Goal: Task Accomplishment & Management: Use online tool/utility

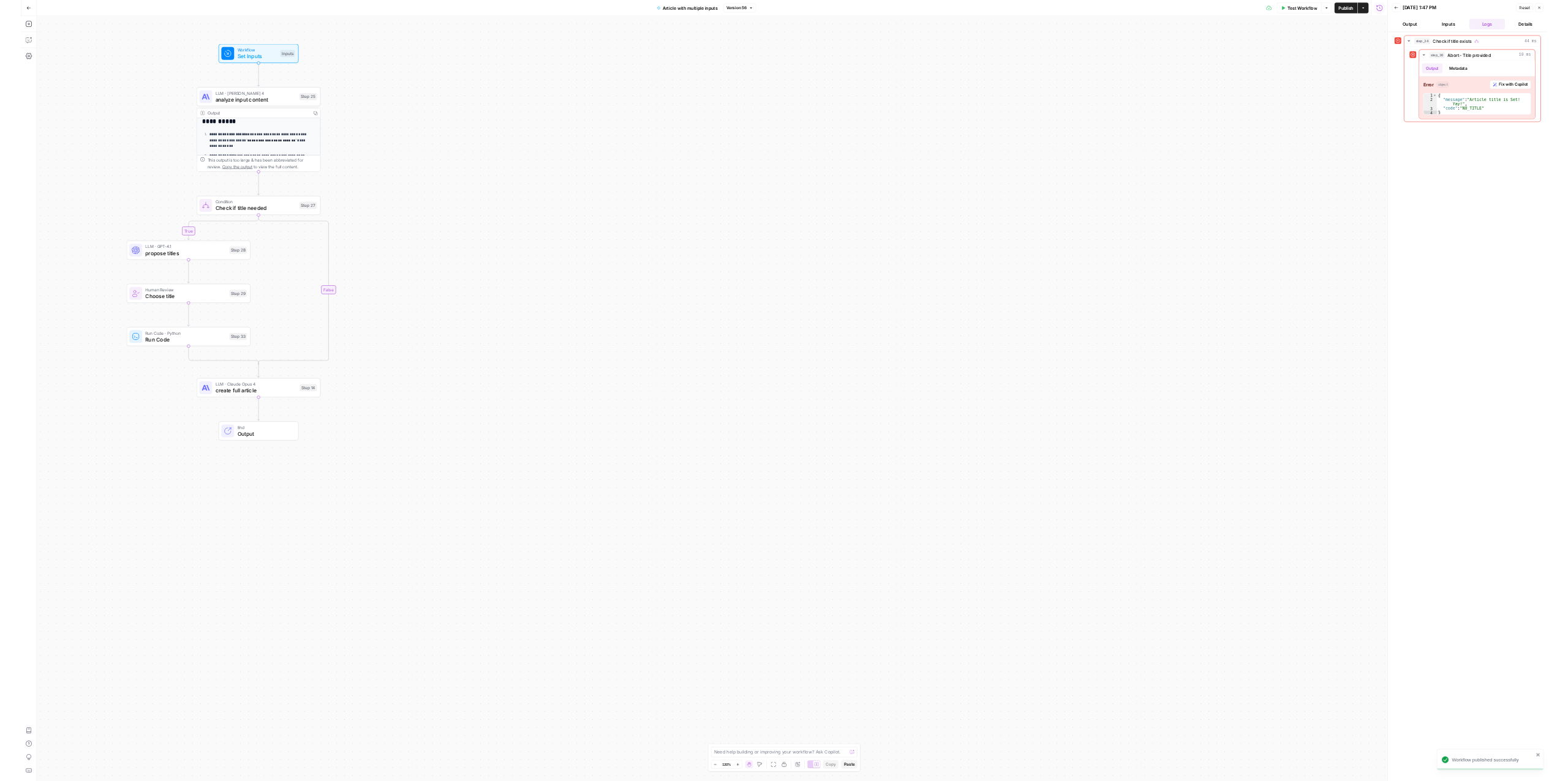
scroll to position [73, 0]
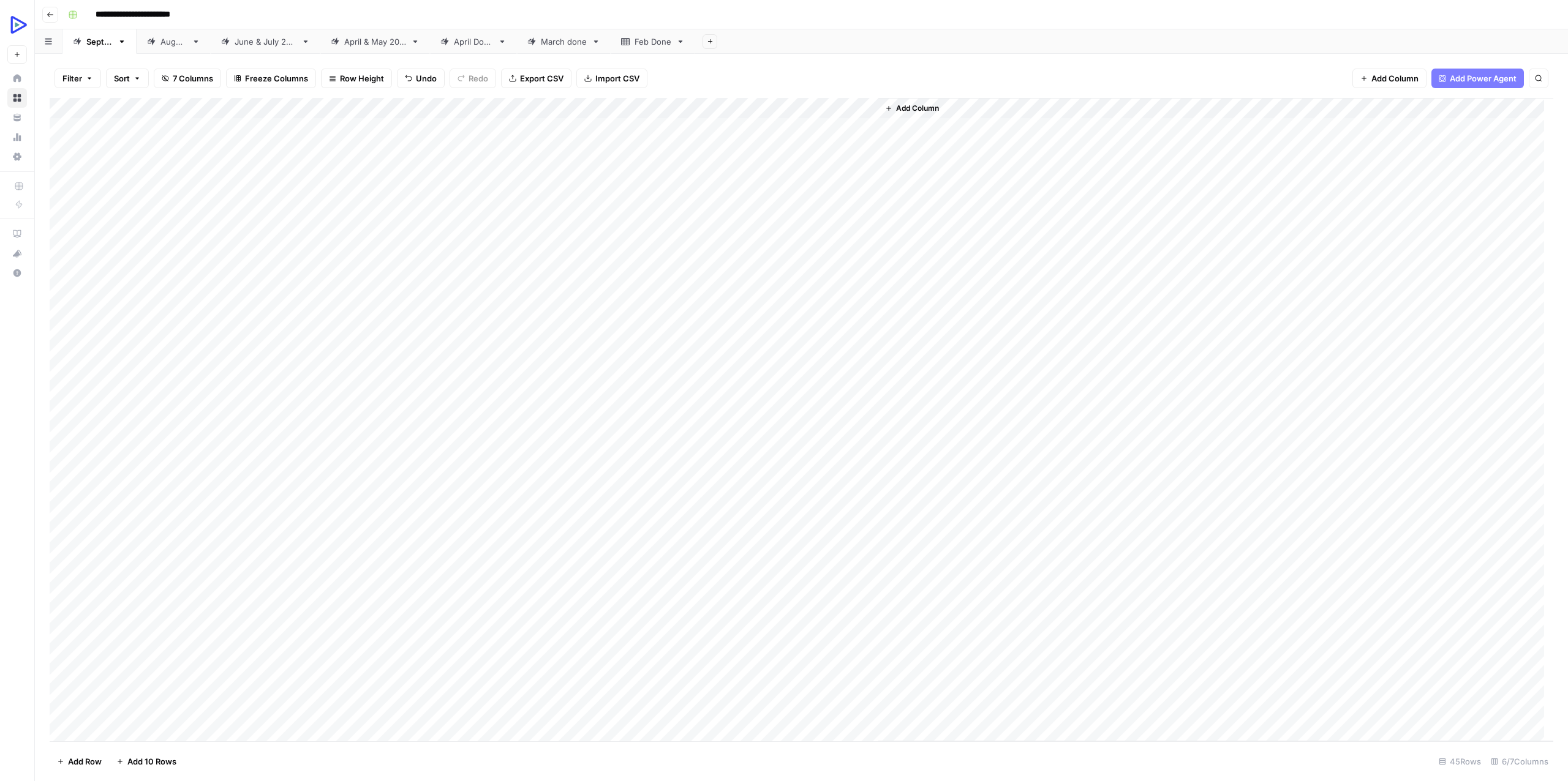
drag, startPoint x: 832, startPoint y: 228, endPoint x: 146, endPoint y: 226, distance: 686.0
click at [146, 226] on div "Add Column" at bounding box center [801, 419] width 1504 height 644
click at [804, 229] on div "Add Column" at bounding box center [801, 419] width 1504 height 644
click at [804, 229] on div at bounding box center [823, 232] width 112 height 22
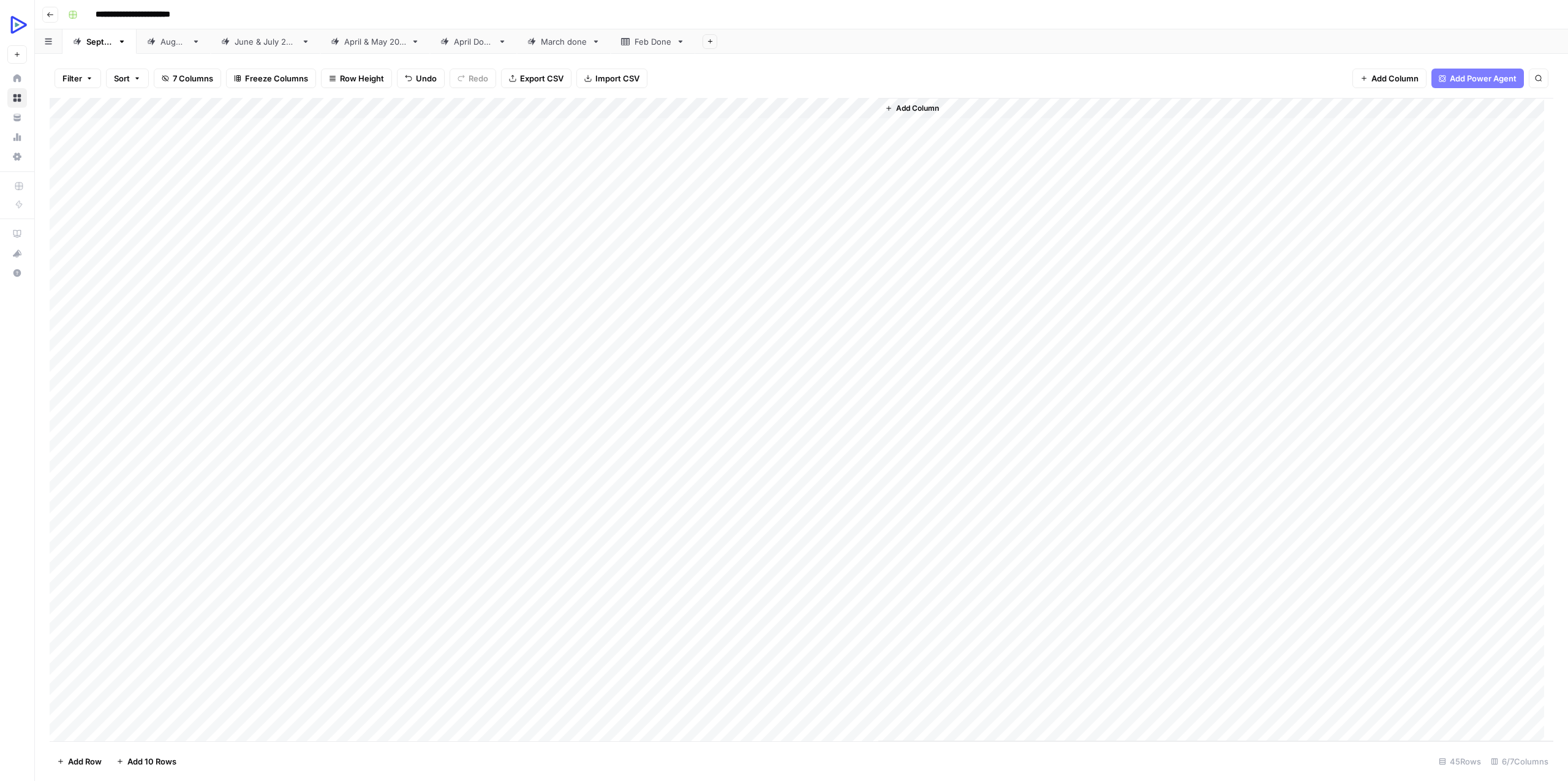
click at [1175, 194] on div "Add Column" at bounding box center [1216, 419] width 675 height 644
drag, startPoint x: 818, startPoint y: 251, endPoint x: 363, endPoint y: 262, distance: 455.1
click at [363, 262] on div "Add Column" at bounding box center [801, 419] width 1504 height 644
click at [814, 224] on div "Add Column" at bounding box center [801, 419] width 1504 height 644
type textarea "****"
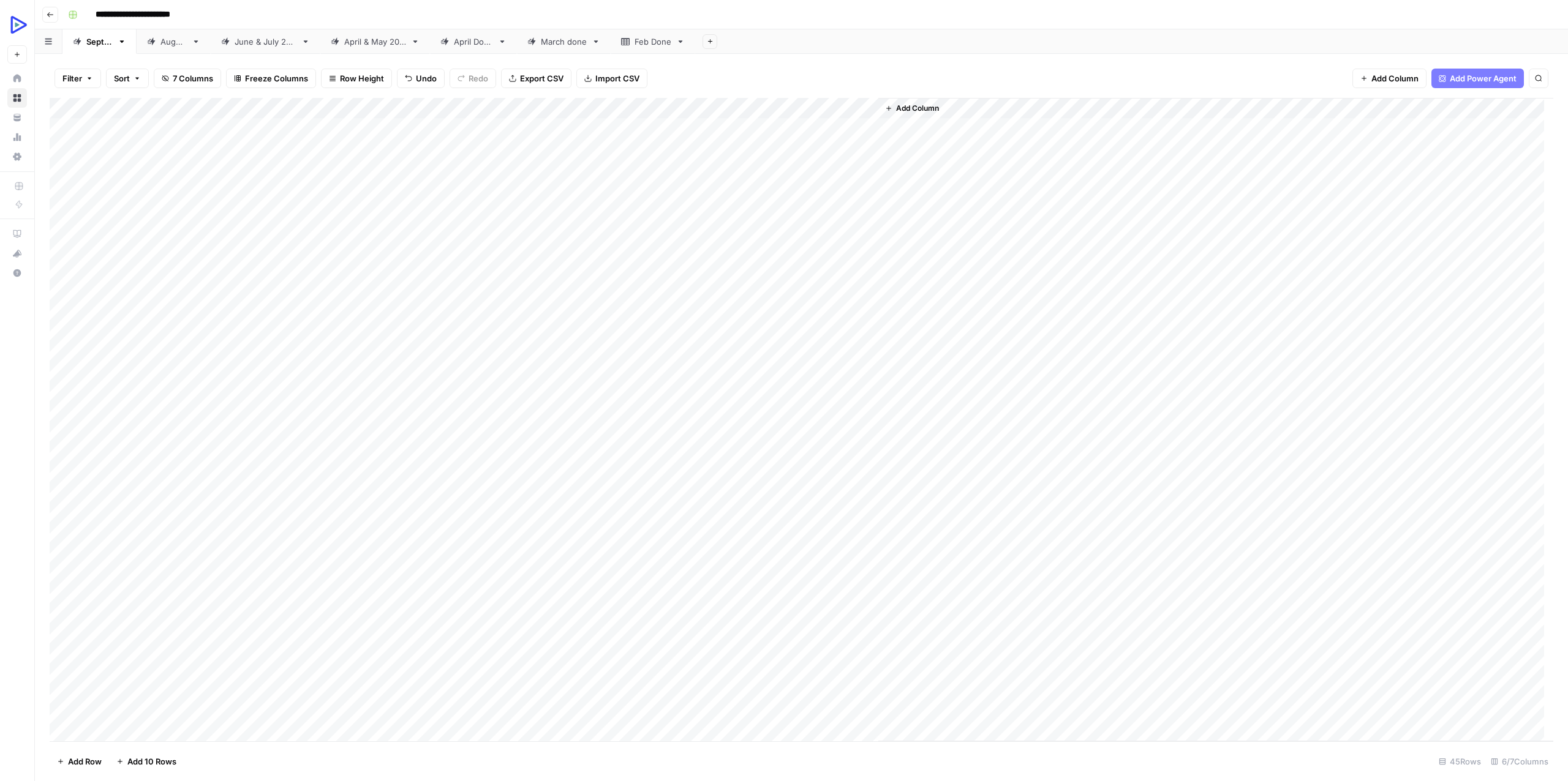
click at [796, 301] on div "Add Column" at bounding box center [801, 419] width 1504 height 644
click at [794, 234] on div "Add Column" at bounding box center [801, 419] width 1504 height 644
click at [794, 234] on textarea "****" at bounding box center [865, 233] width 196 height 17
click at [809, 222] on div at bounding box center [865, 232] width 196 height 22
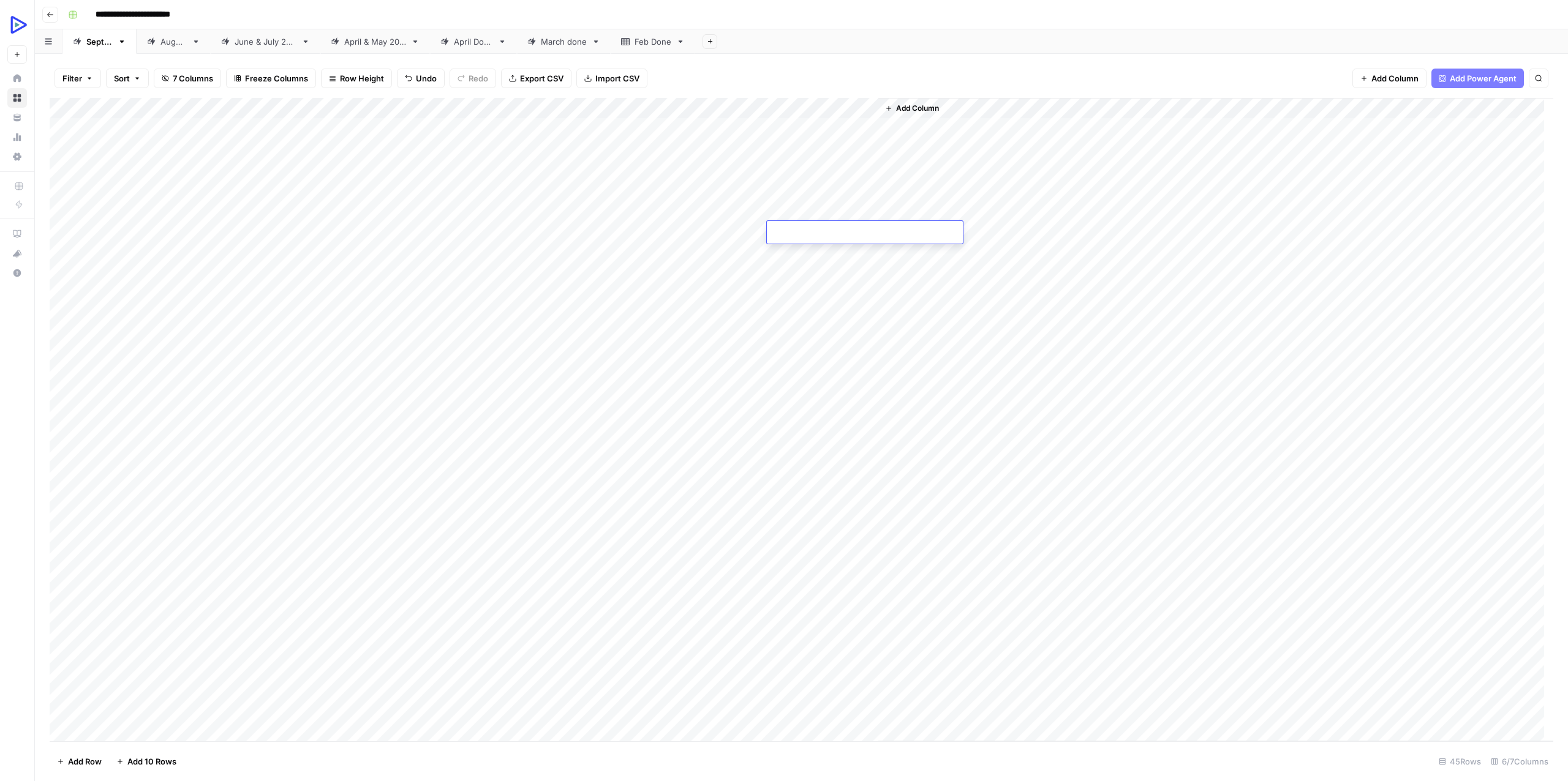
click at [809, 232] on textarea at bounding box center [865, 233] width 196 height 17
paste textarea "**********"
type textarea "**********"
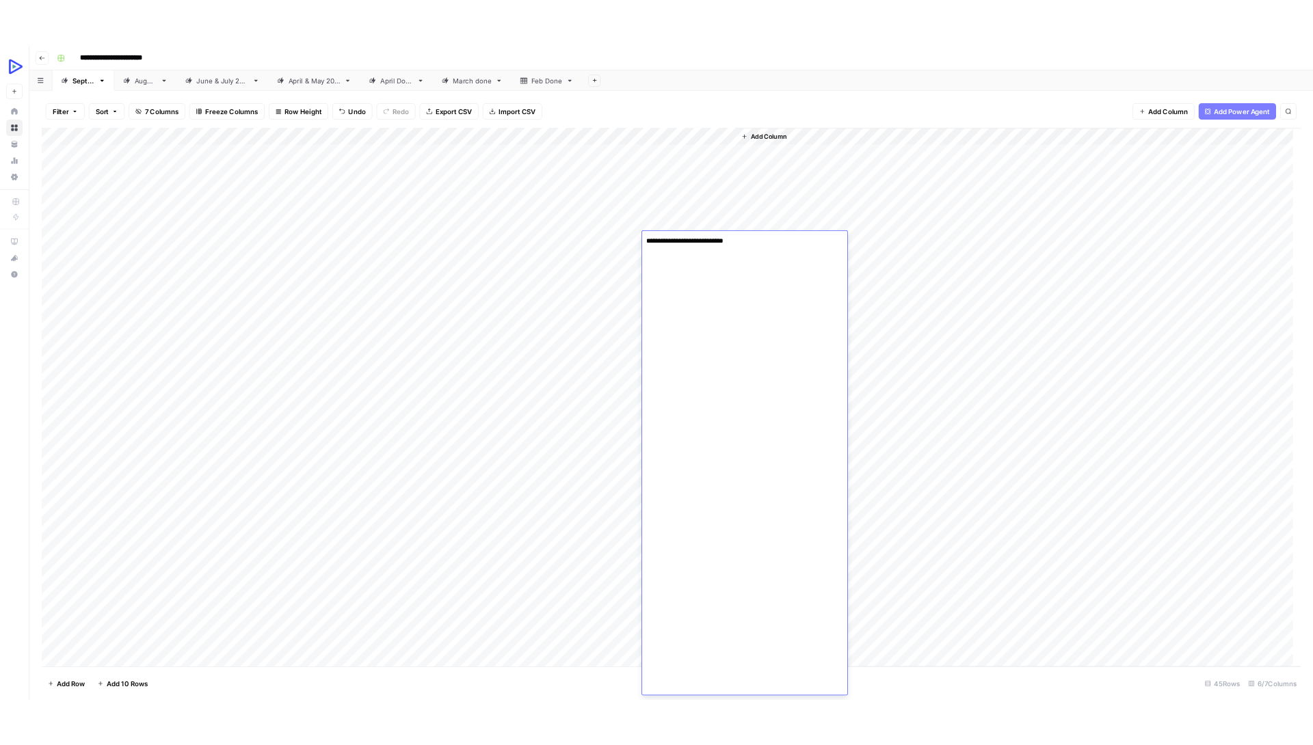
scroll to position [30934, 0]
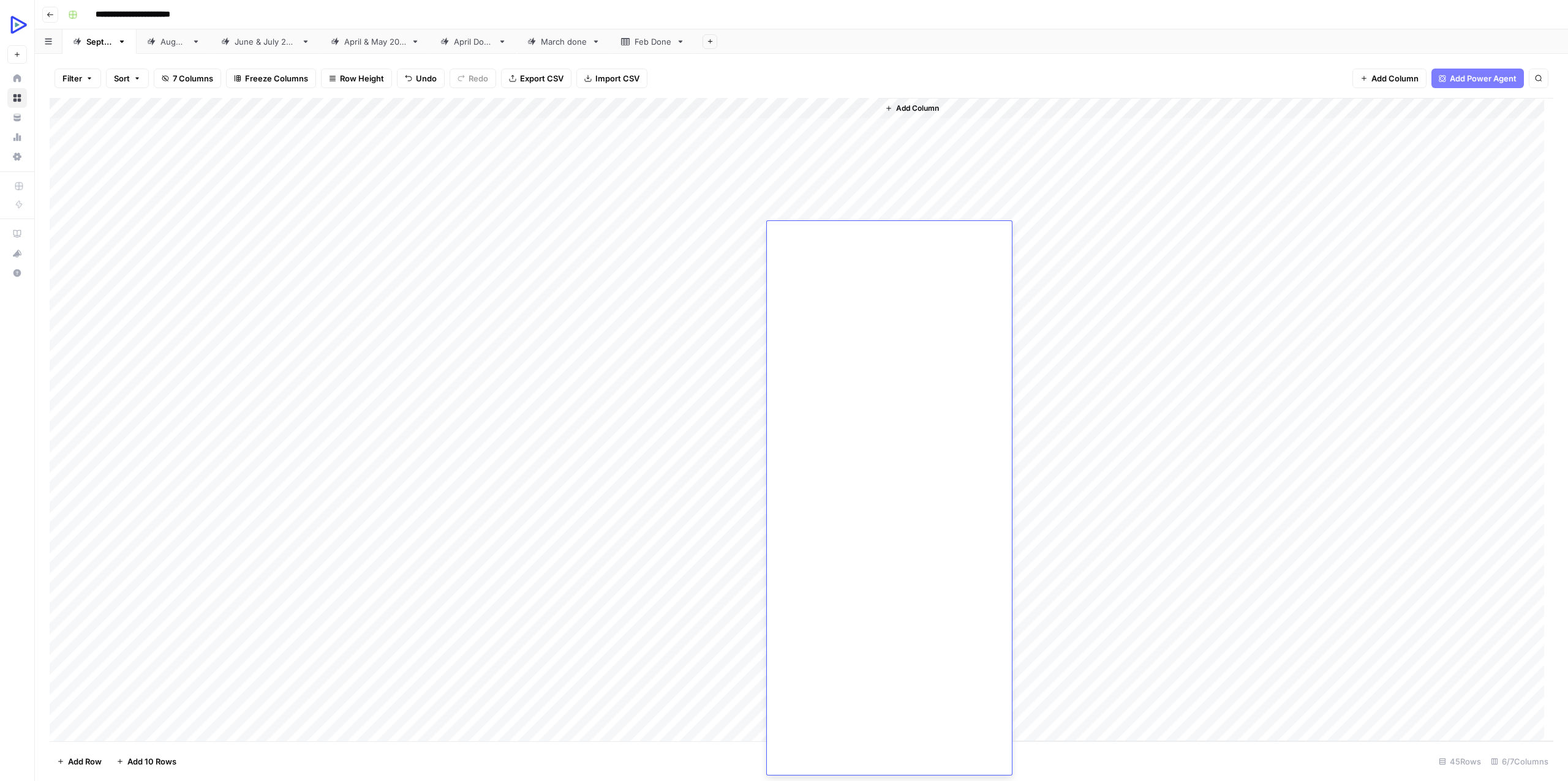
click at [599, 251] on div "Add Column" at bounding box center [801, 419] width 1504 height 644
click at [152, 255] on div "Add Column" at bounding box center [801, 419] width 1504 height 644
click at [142, 236] on div "Add Column" at bounding box center [801, 419] width 1504 height 644
drag, startPoint x: 151, startPoint y: 166, endPoint x: 166, endPoint y: 234, distance: 69.6
click at [166, 234] on div "Add Column" at bounding box center [801, 419] width 1504 height 644
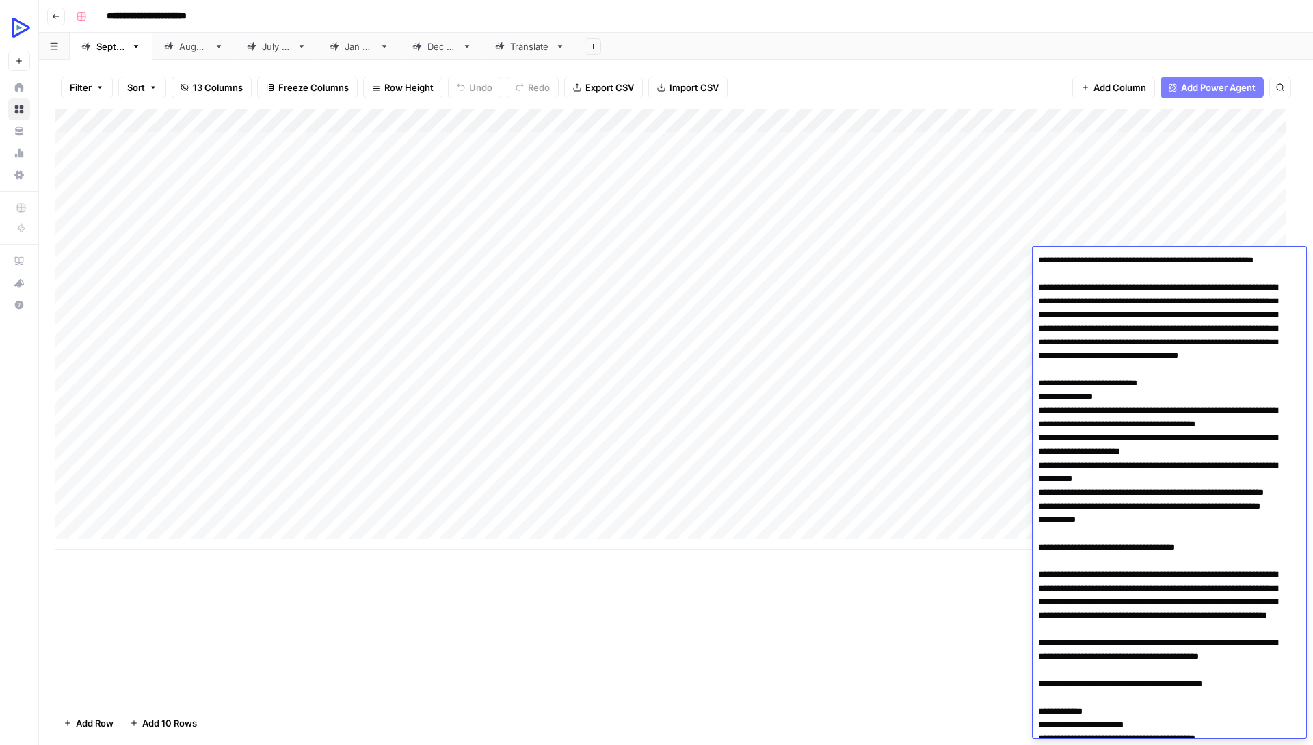
scroll to position [3025, 0]
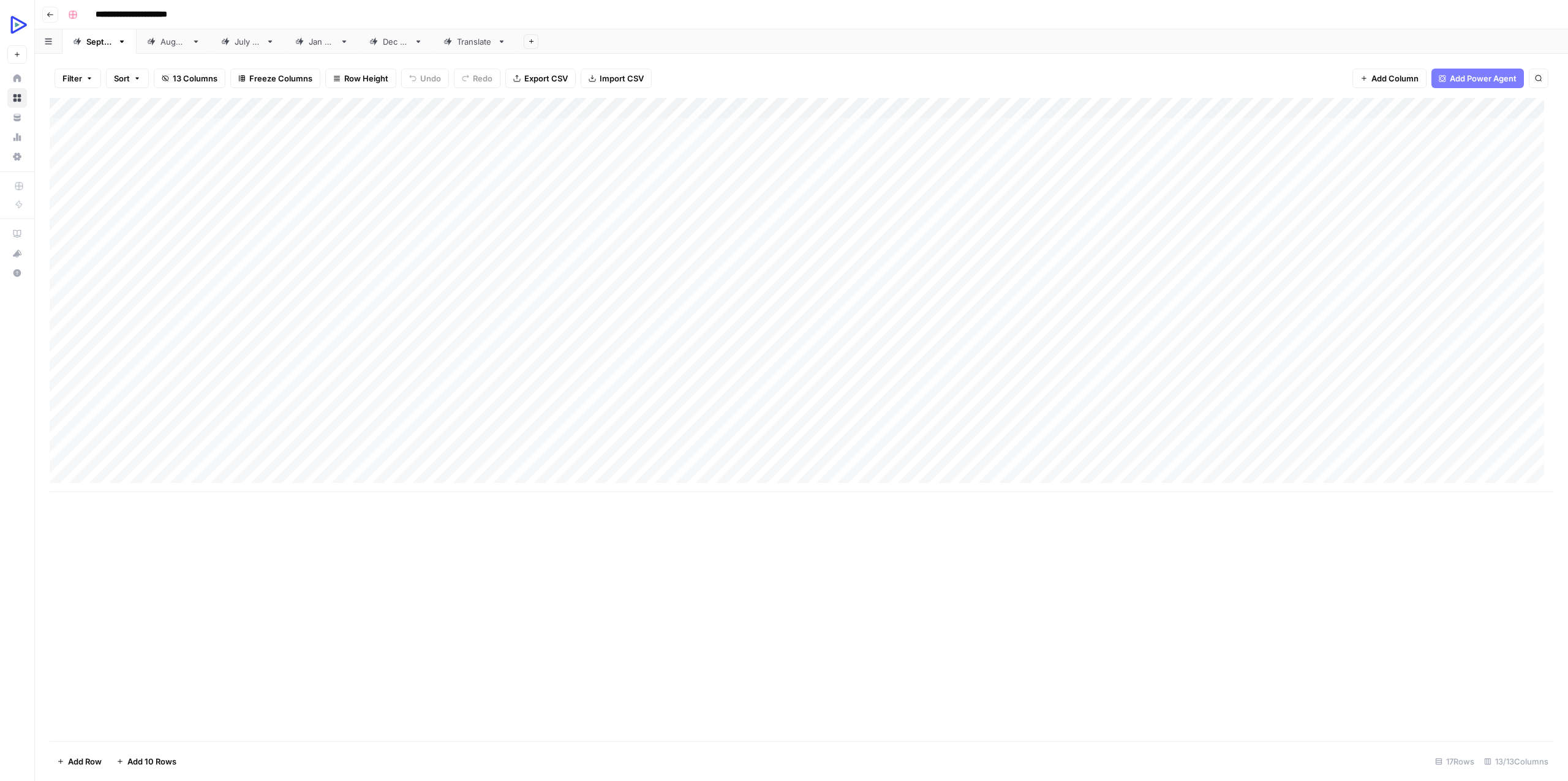
click at [301, 254] on div "Add Column" at bounding box center [801, 295] width 1504 height 394
